Goal: Task Accomplishment & Management: Use online tool/utility

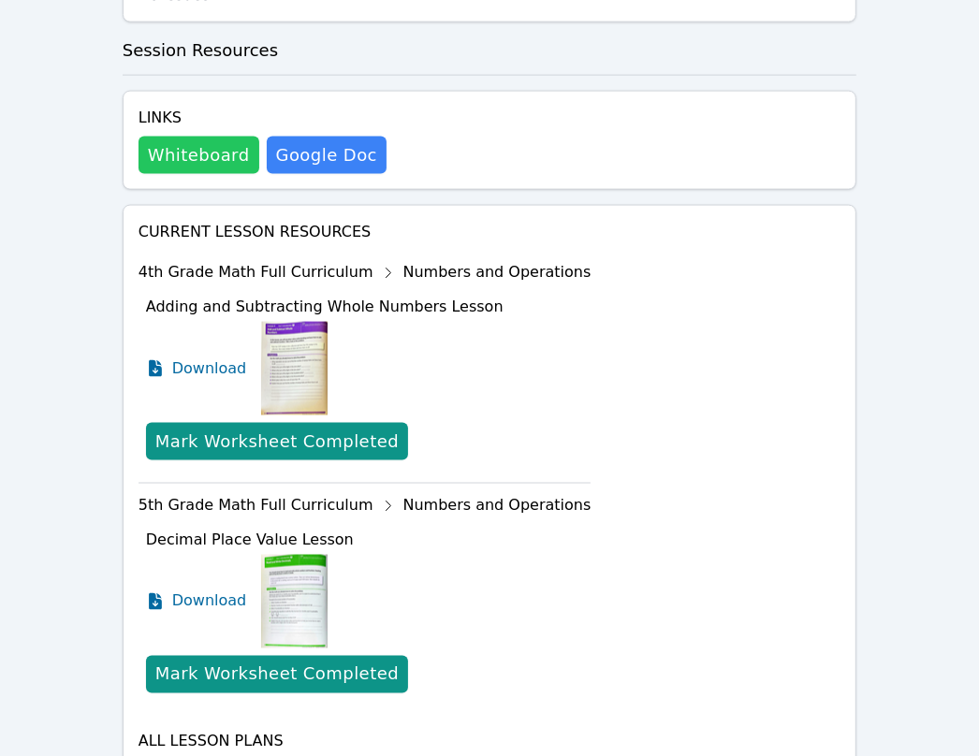
scroll to position [1569, 0]
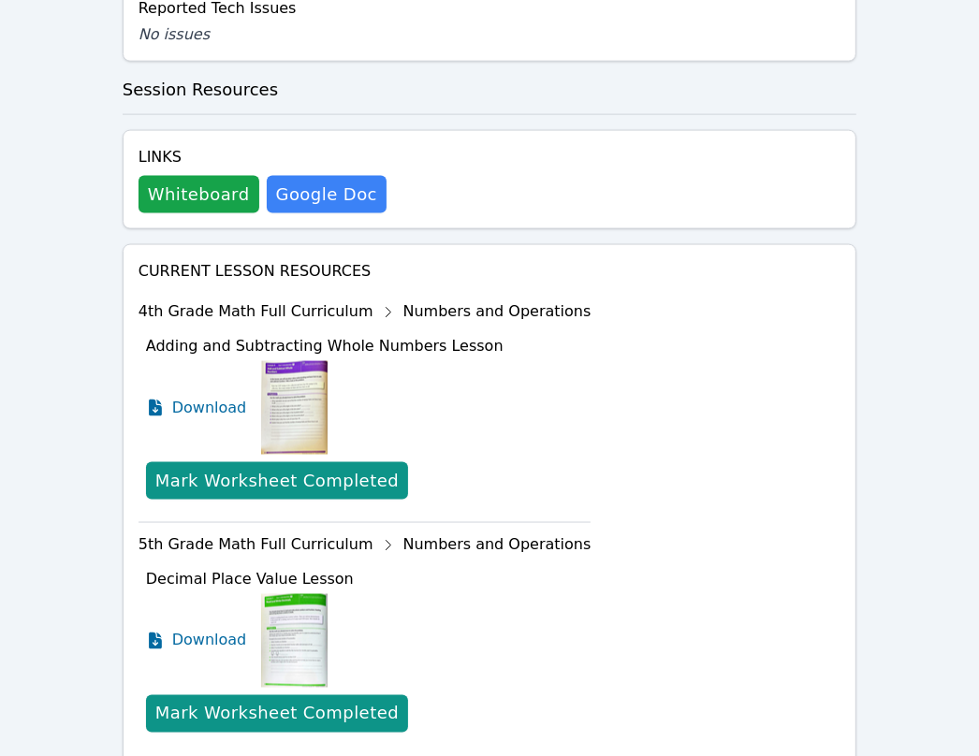
click at [180, 146] on h4 "Links" at bounding box center [262, 157] width 248 height 22
click at [195, 176] on button "Whiteboard" at bounding box center [198, 194] width 121 height 37
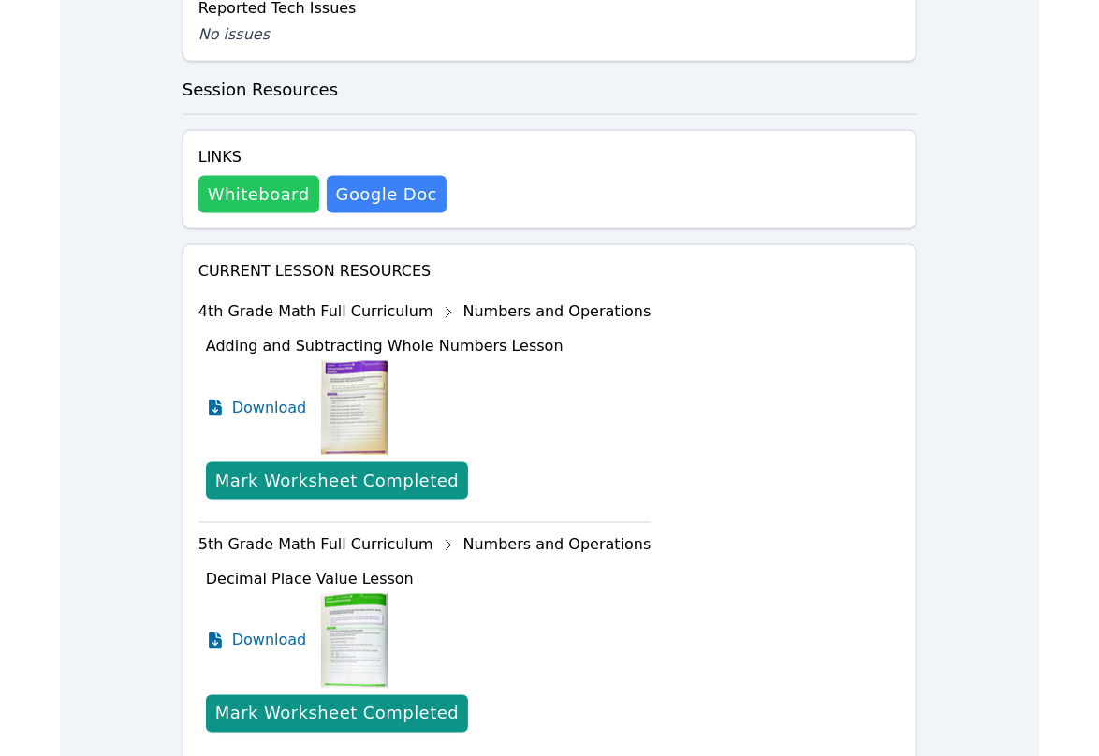
scroll to position [1476, 0]
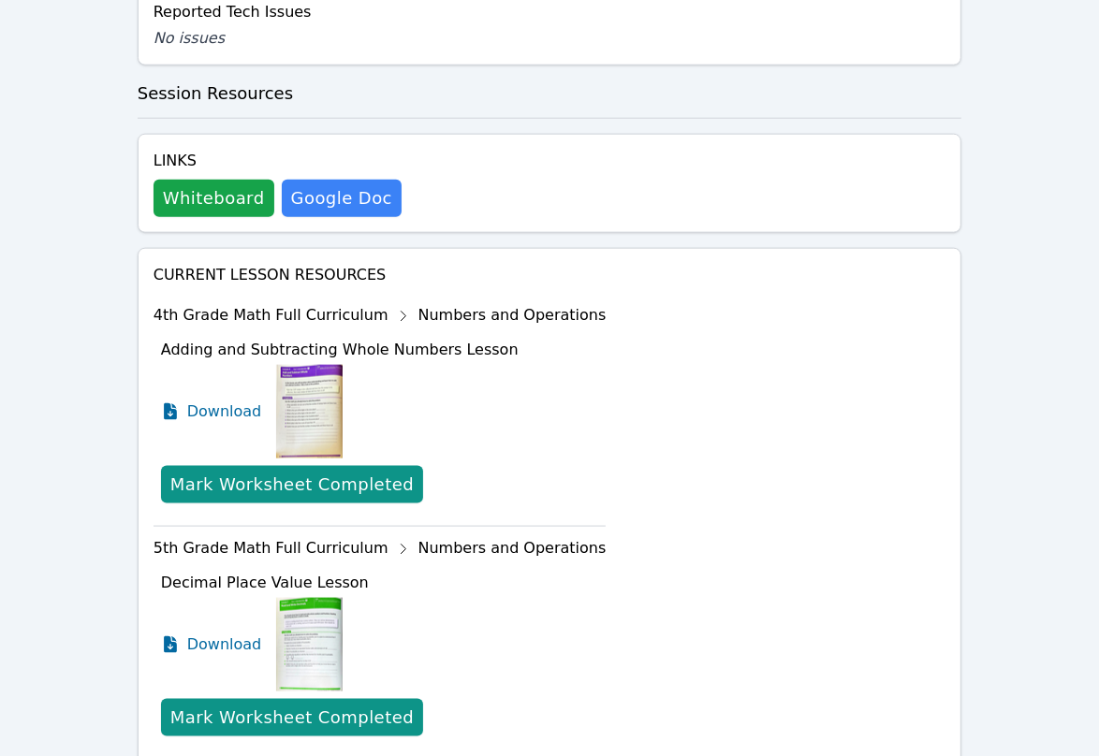
click at [559, 637] on div "Current Lesson Resources 4th Grade Math Full Curriculum Numbers and Operations …" at bounding box center [549, 566] width 793 height 604
